Goal: Task Accomplishment & Management: Manage account settings

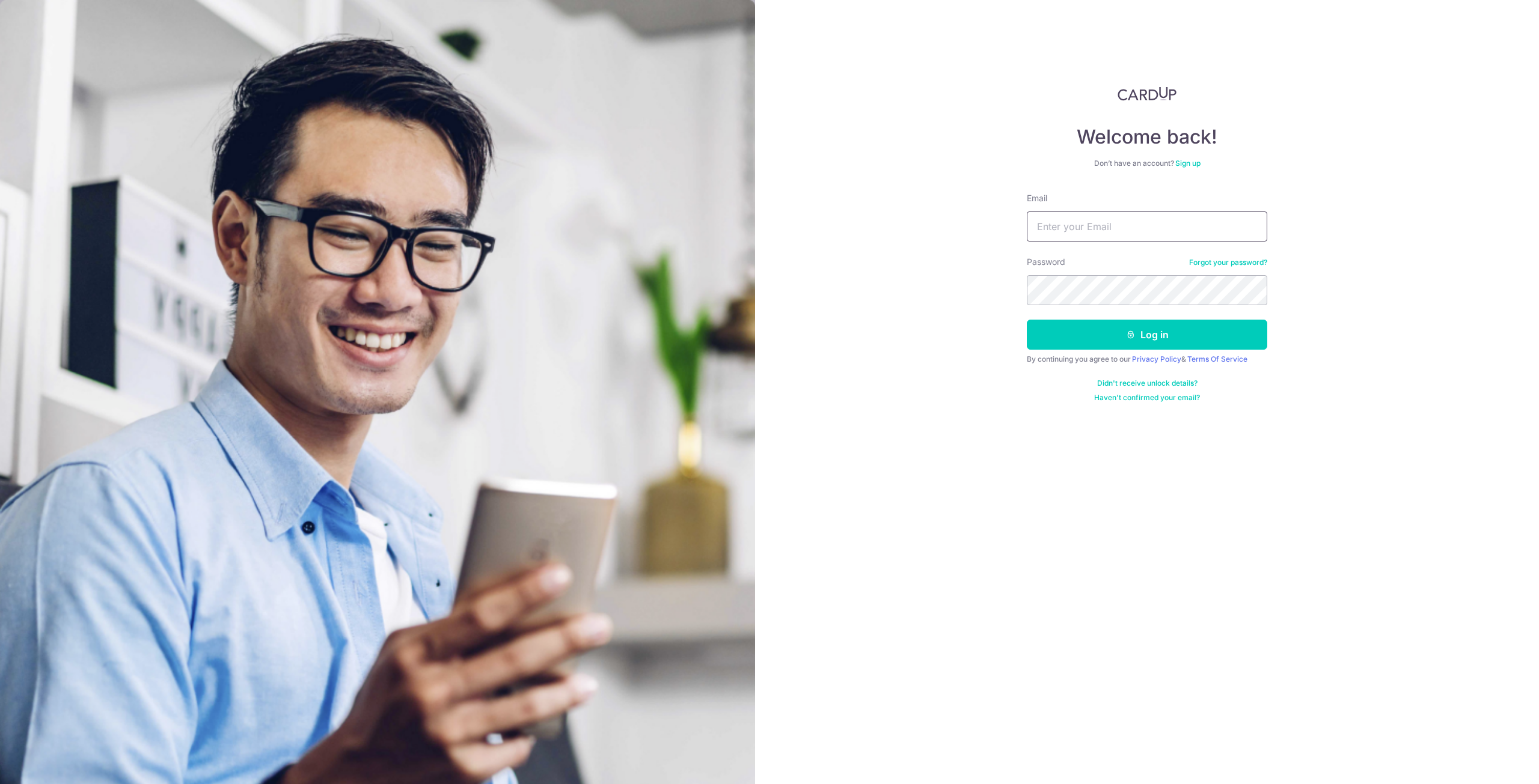
drag, startPoint x: 0, startPoint y: 0, endPoint x: 1106, endPoint y: 229, distance: 1129.5
click at [1106, 229] on input "Email" at bounding box center [1147, 226] width 240 height 30
type input "[EMAIL_ADDRESS][DOMAIN_NAME]"
click at [1027, 320] on button "Log in" at bounding box center [1147, 335] width 240 height 30
